Goal: Check status: Check status

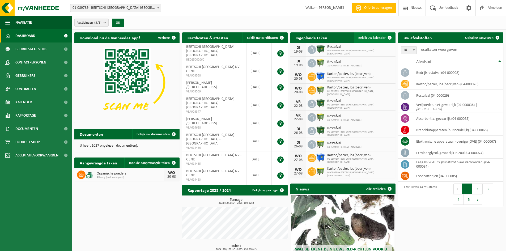
click at [367, 40] on link "Bekijk uw kalender" at bounding box center [374, 37] width 41 height 11
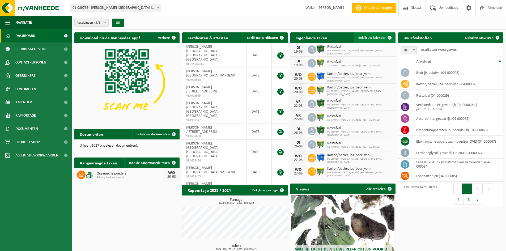
click at [372, 37] on span "Bekijk uw kalender" at bounding box center [371, 37] width 27 height 3
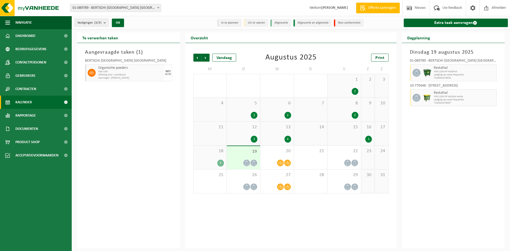
click at [212, 164] on div "3" at bounding box center [210, 163] width 28 height 7
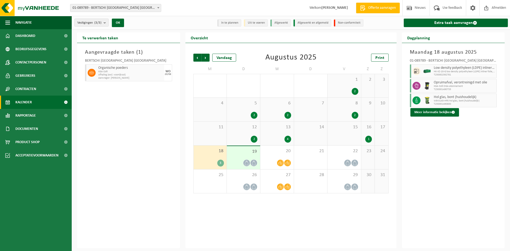
click at [246, 156] on div "19" at bounding box center [243, 157] width 33 height 23
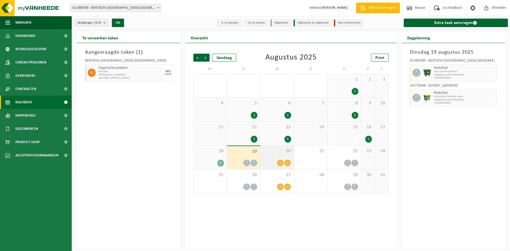
click at [276, 160] on div at bounding box center [277, 162] width 28 height 7
